Goal: Information Seeking & Learning: Learn about a topic

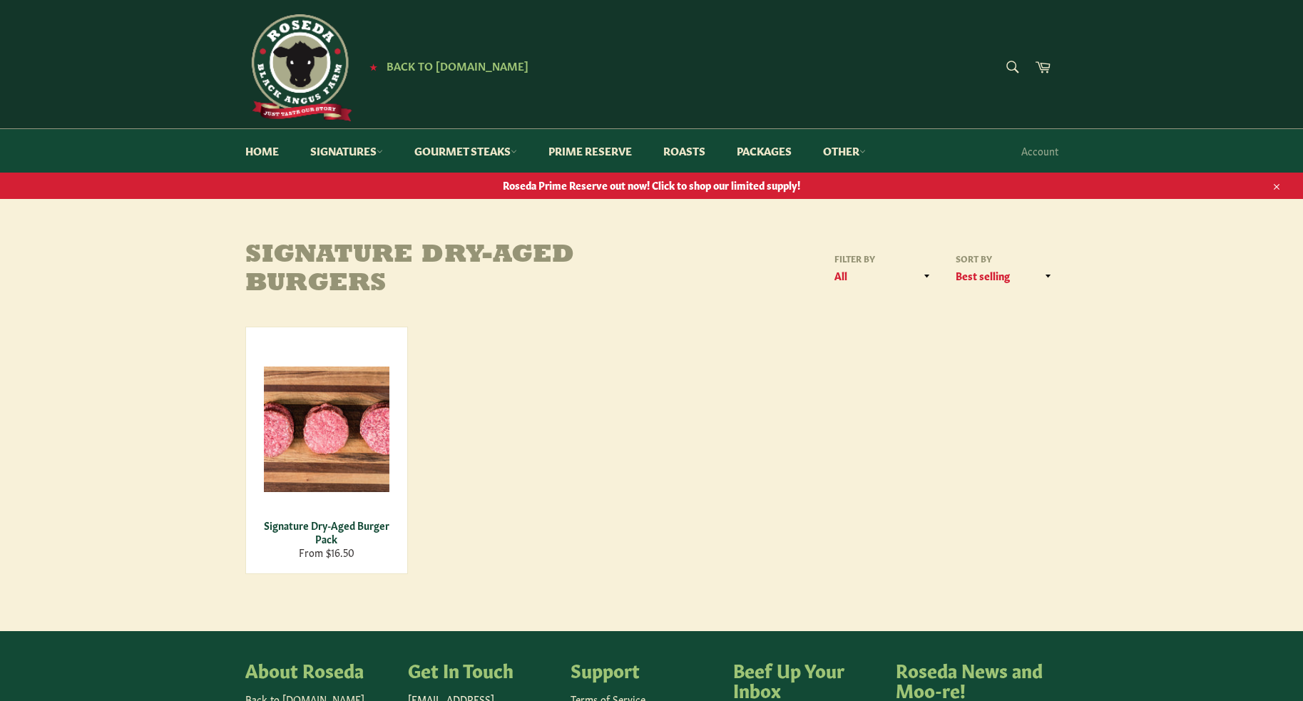
click at [654, 190] on span "Roseda Prime Reserve out now! Click to shop our limited supply!" at bounding box center [651, 185] width 1303 height 14
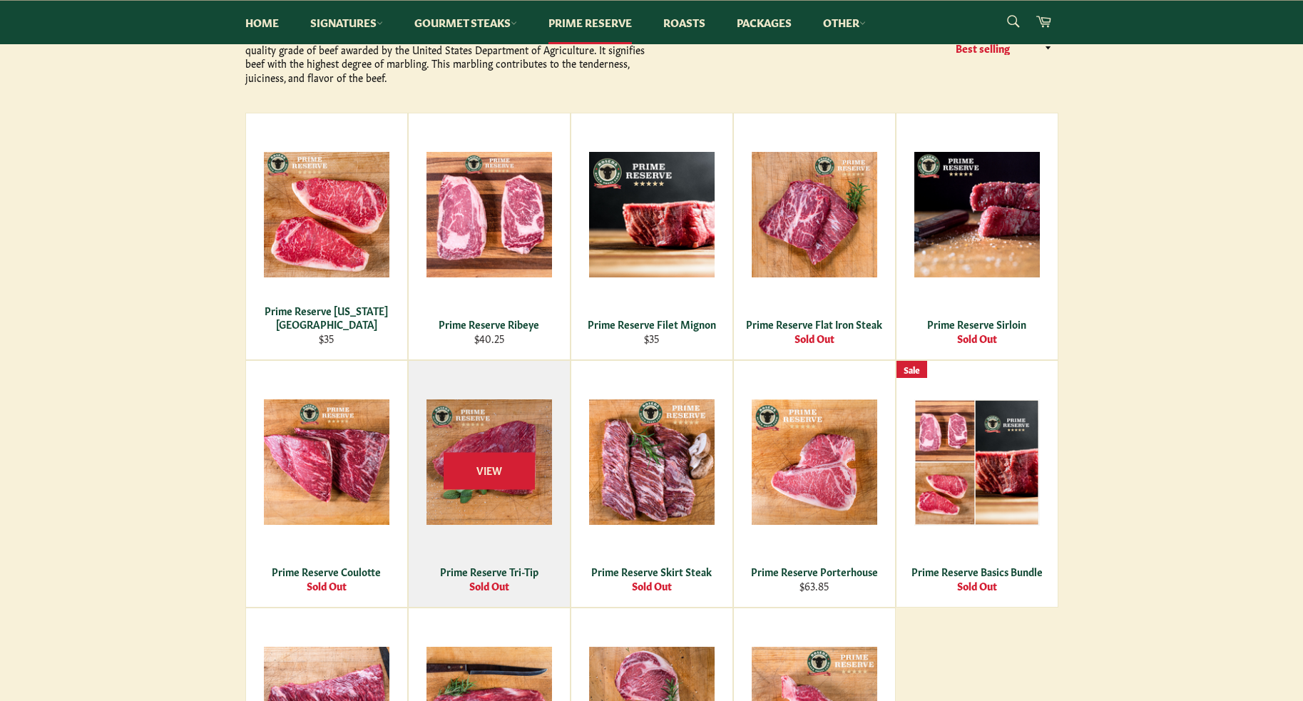
scroll to position [242, 0]
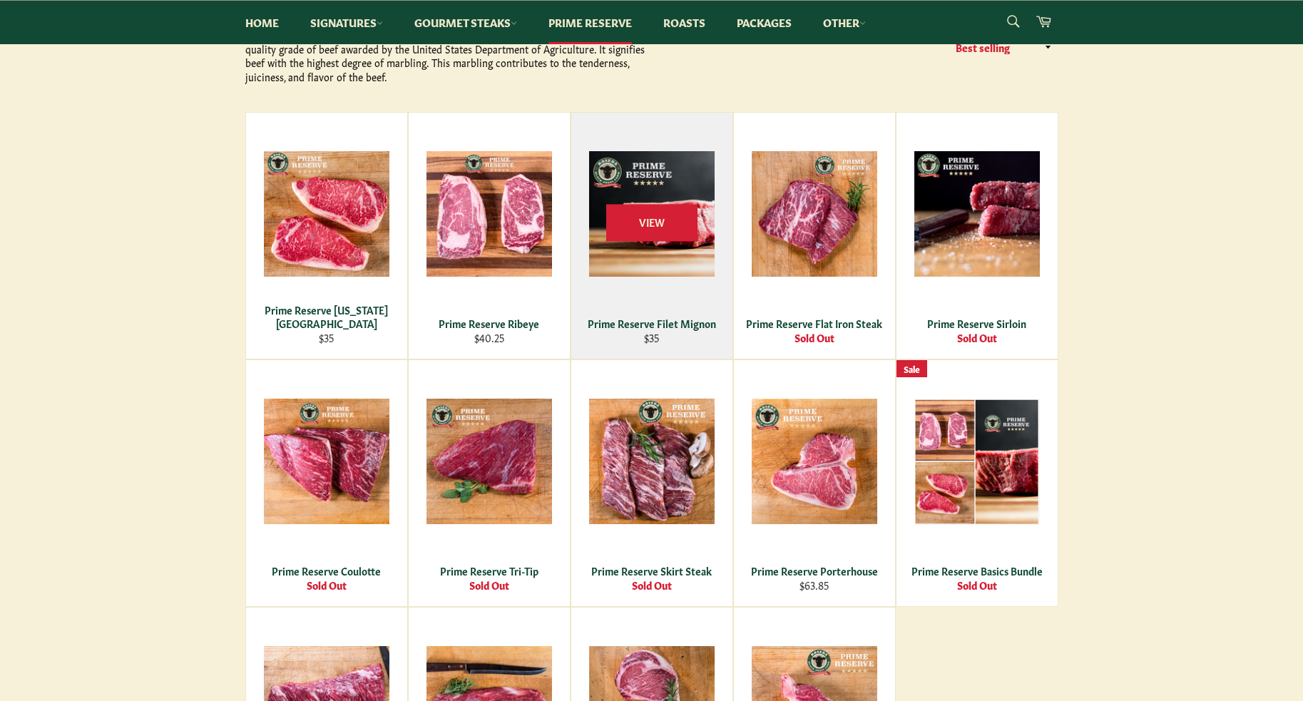
click at [699, 272] on div "View" at bounding box center [651, 236] width 161 height 246
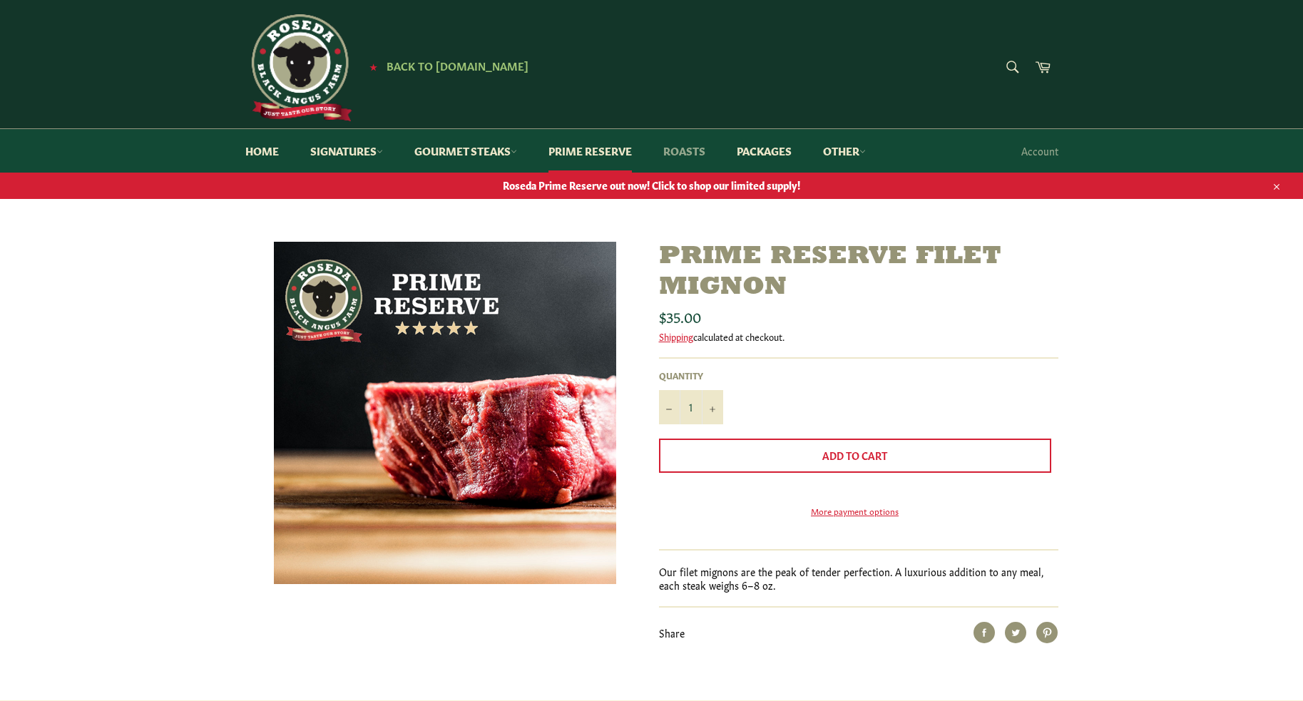
click at [675, 160] on link "Roasts" at bounding box center [684, 151] width 71 height 44
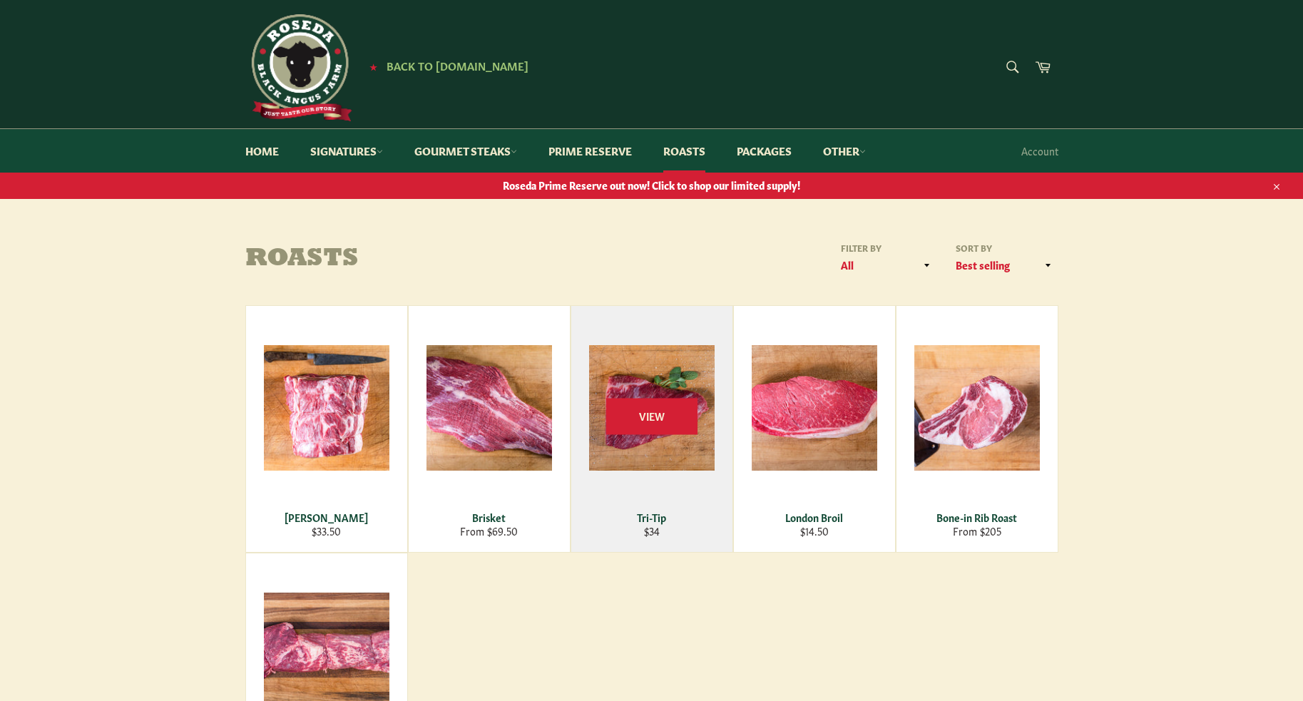
scroll to position [1, 0]
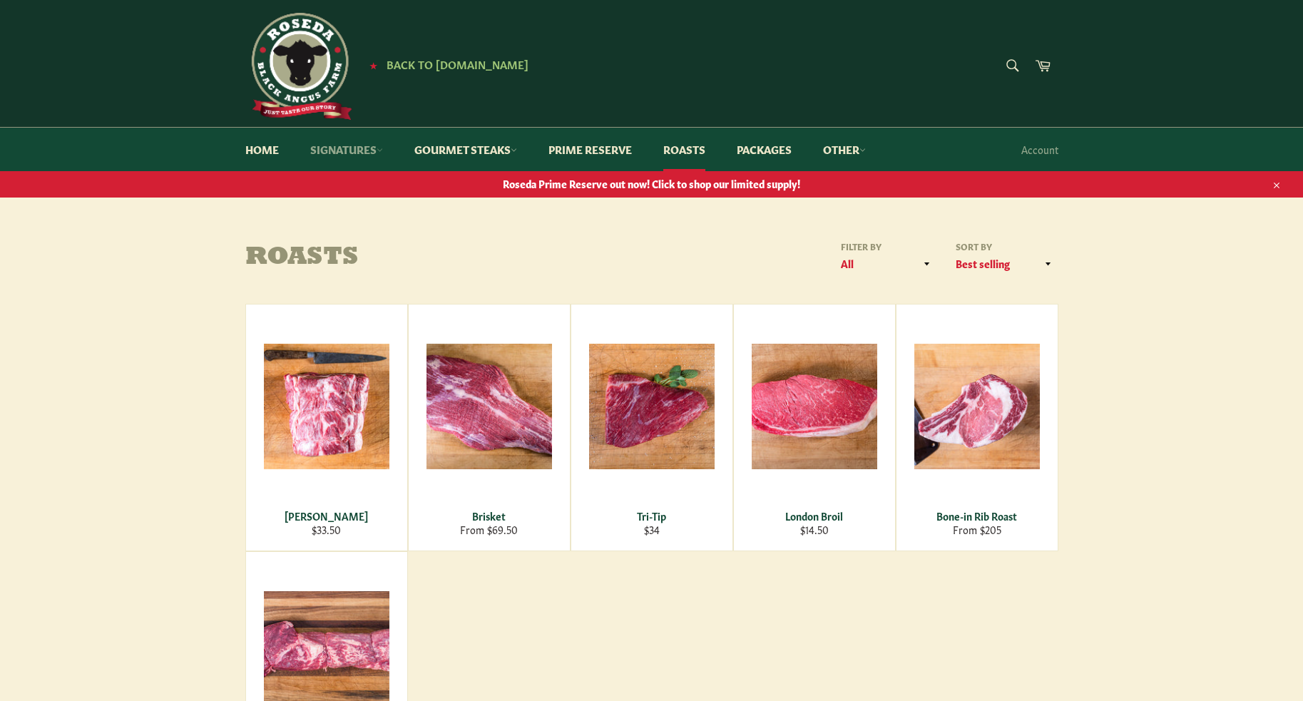
click at [349, 150] on link "Signatures" at bounding box center [346, 150] width 101 height 44
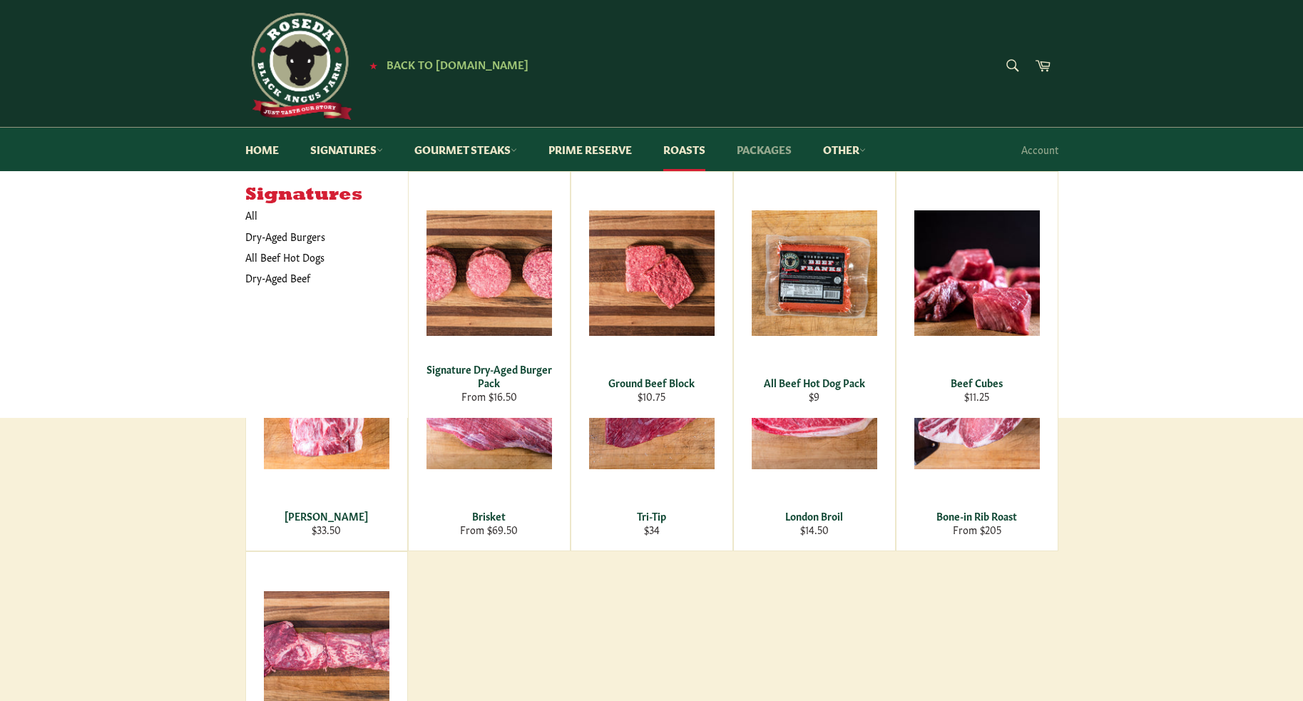
click at [770, 160] on link "Packages" at bounding box center [763, 150] width 83 height 44
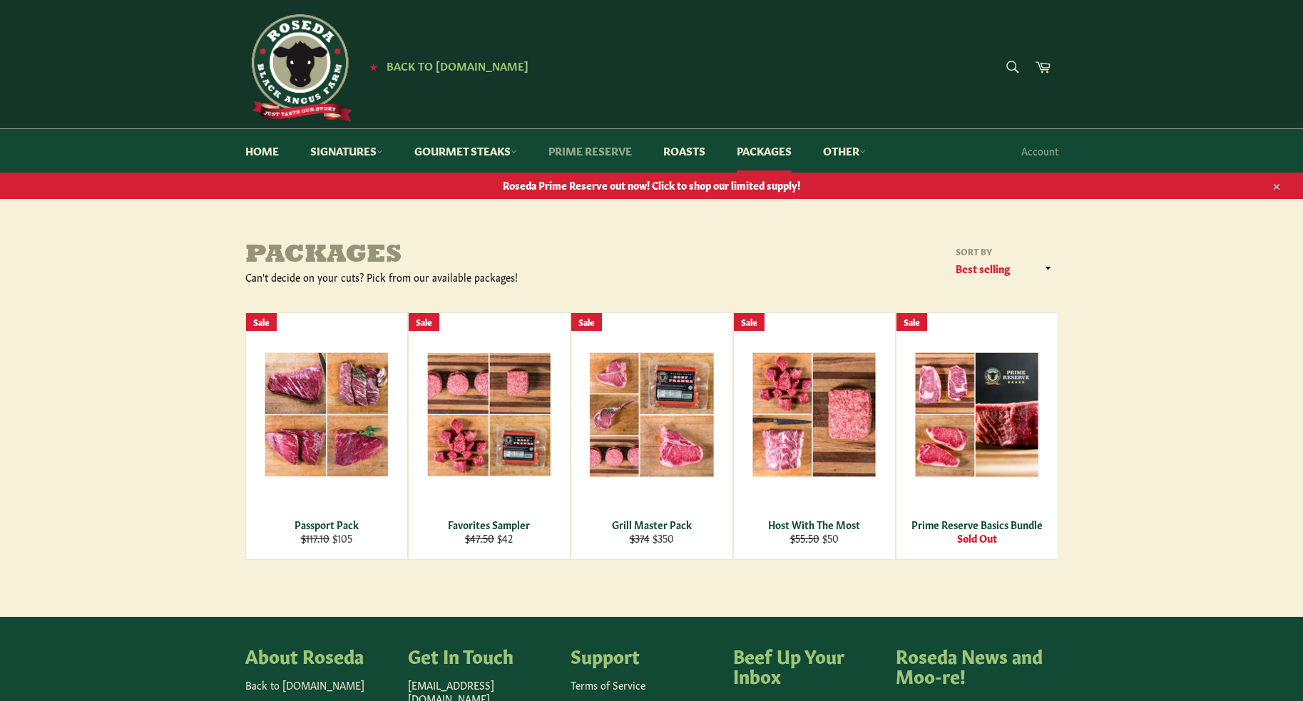
click at [605, 145] on link "Prime Reserve" at bounding box center [590, 151] width 112 height 44
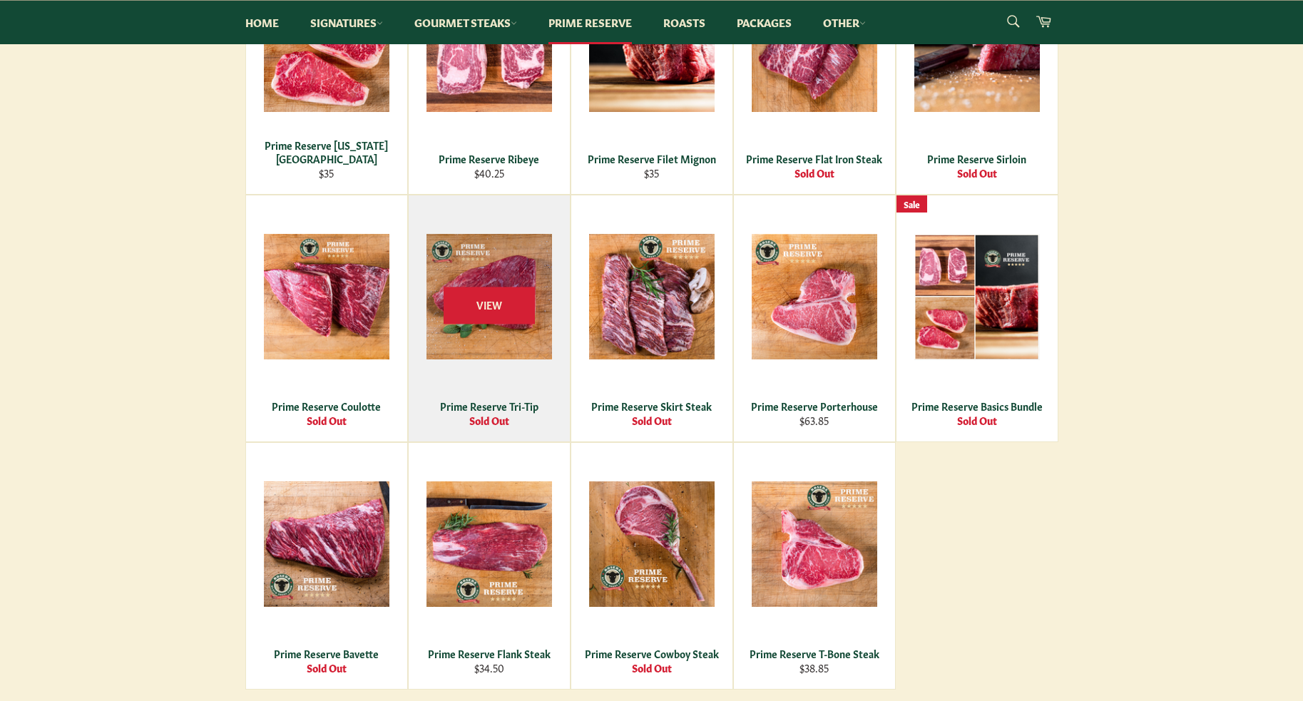
scroll to position [437, 0]
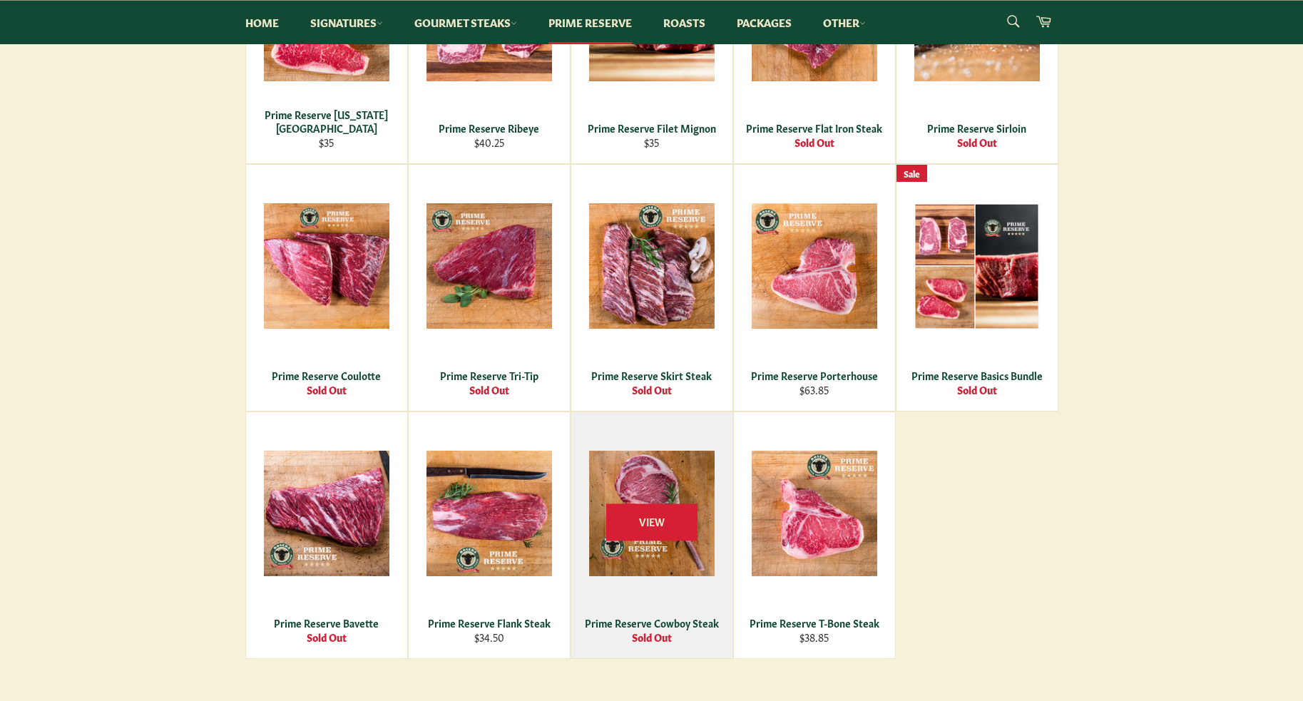
click at [625, 463] on div "View" at bounding box center [651, 535] width 161 height 246
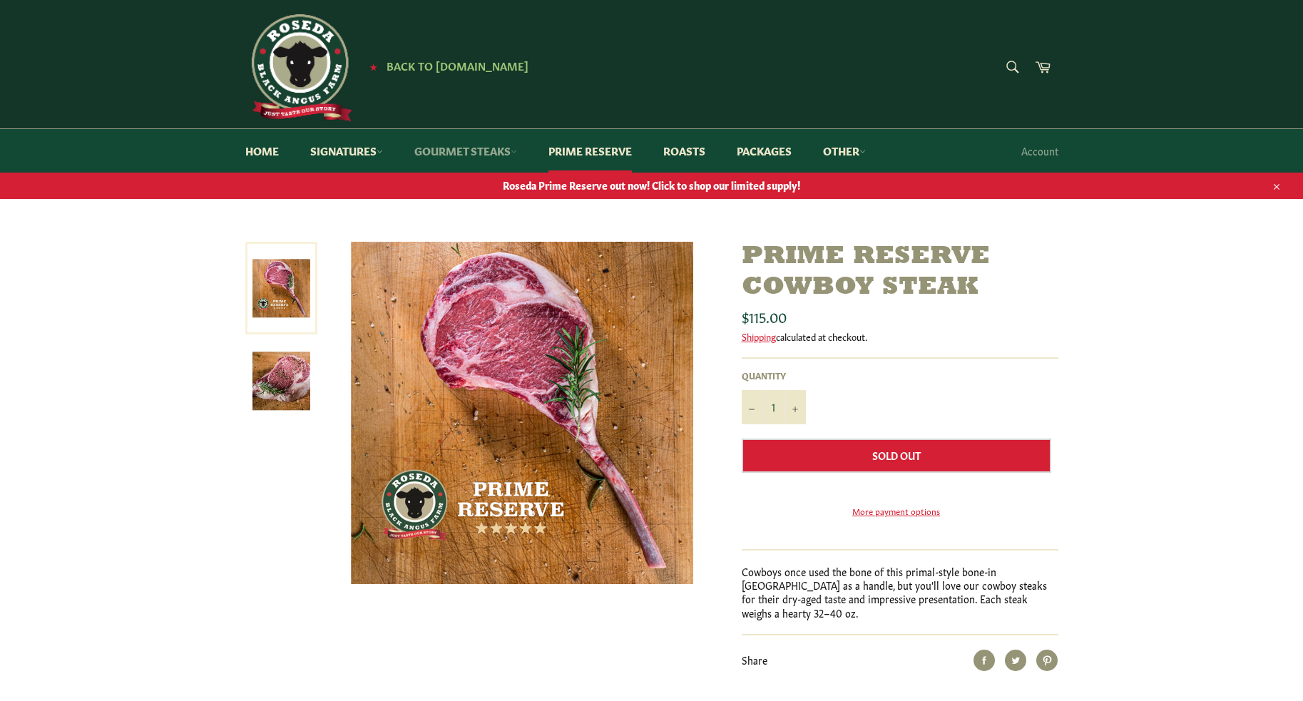
click at [461, 157] on link "Gourmet Steaks" at bounding box center [465, 151] width 131 height 44
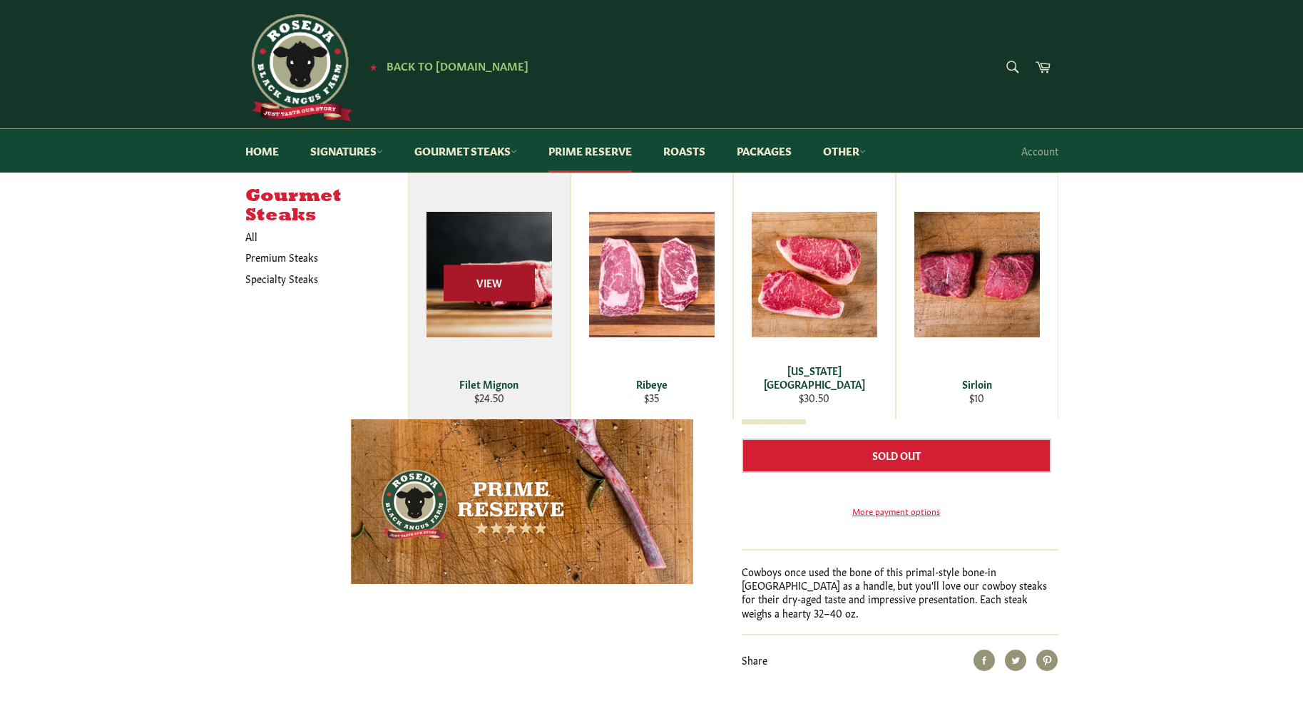
click at [512, 275] on span "View" at bounding box center [489, 283] width 91 height 36
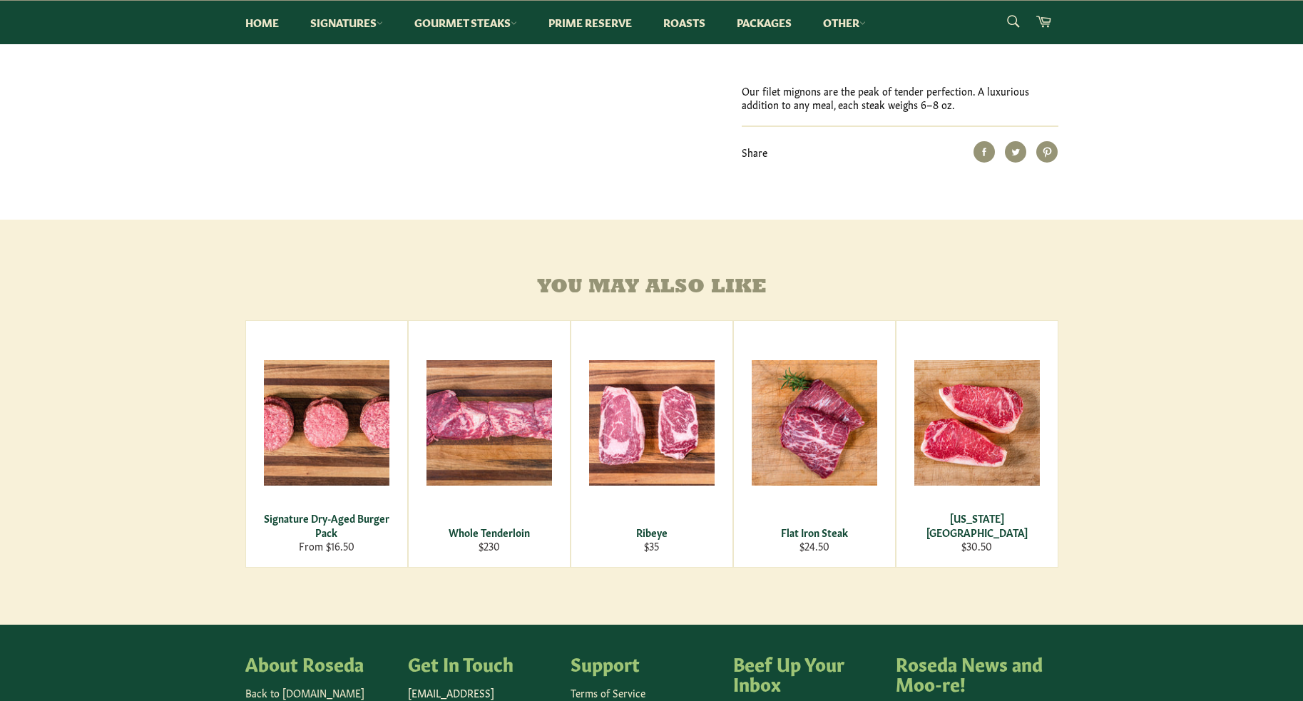
scroll to position [713, 0]
